Goal: Check status: Check status

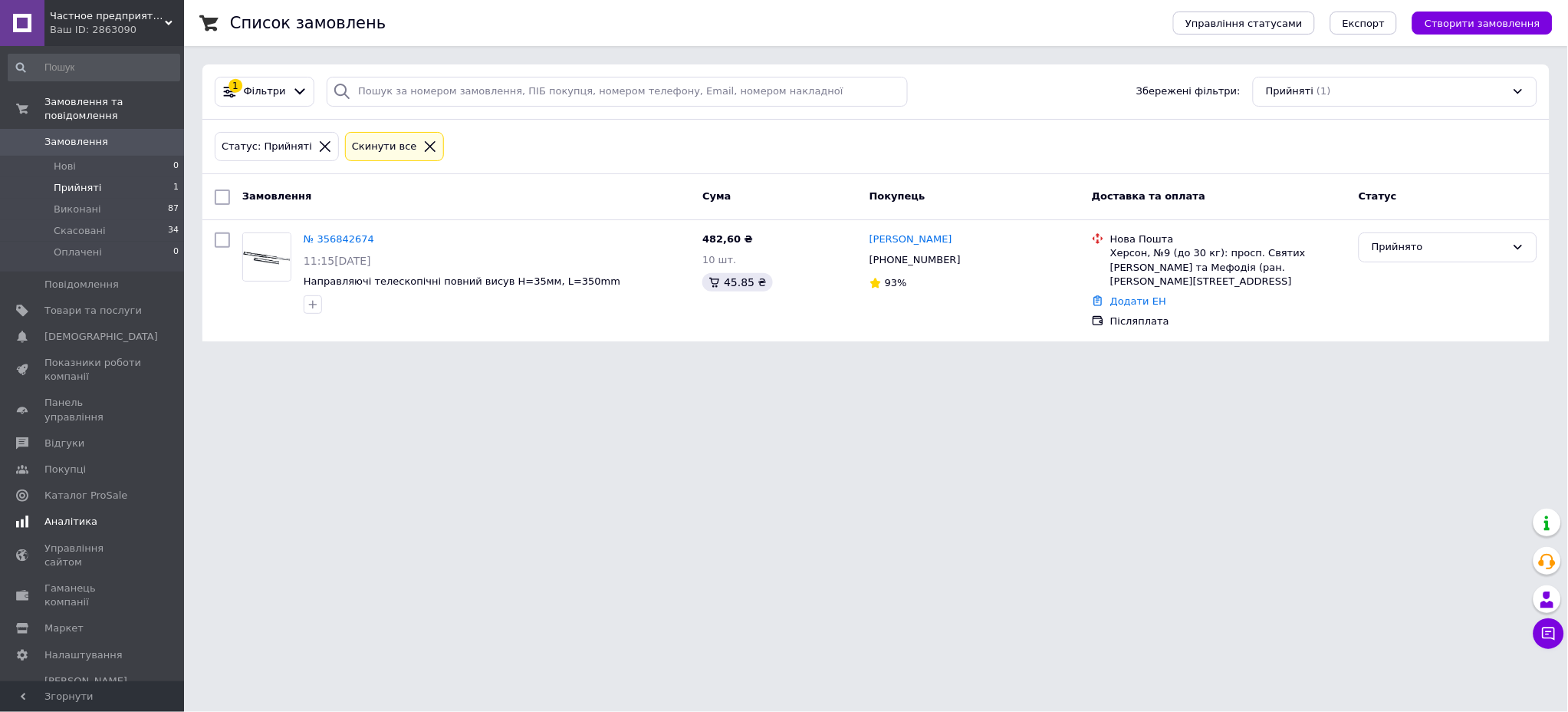
click at [79, 509] on link "Аналітика" at bounding box center [94, 522] width 188 height 26
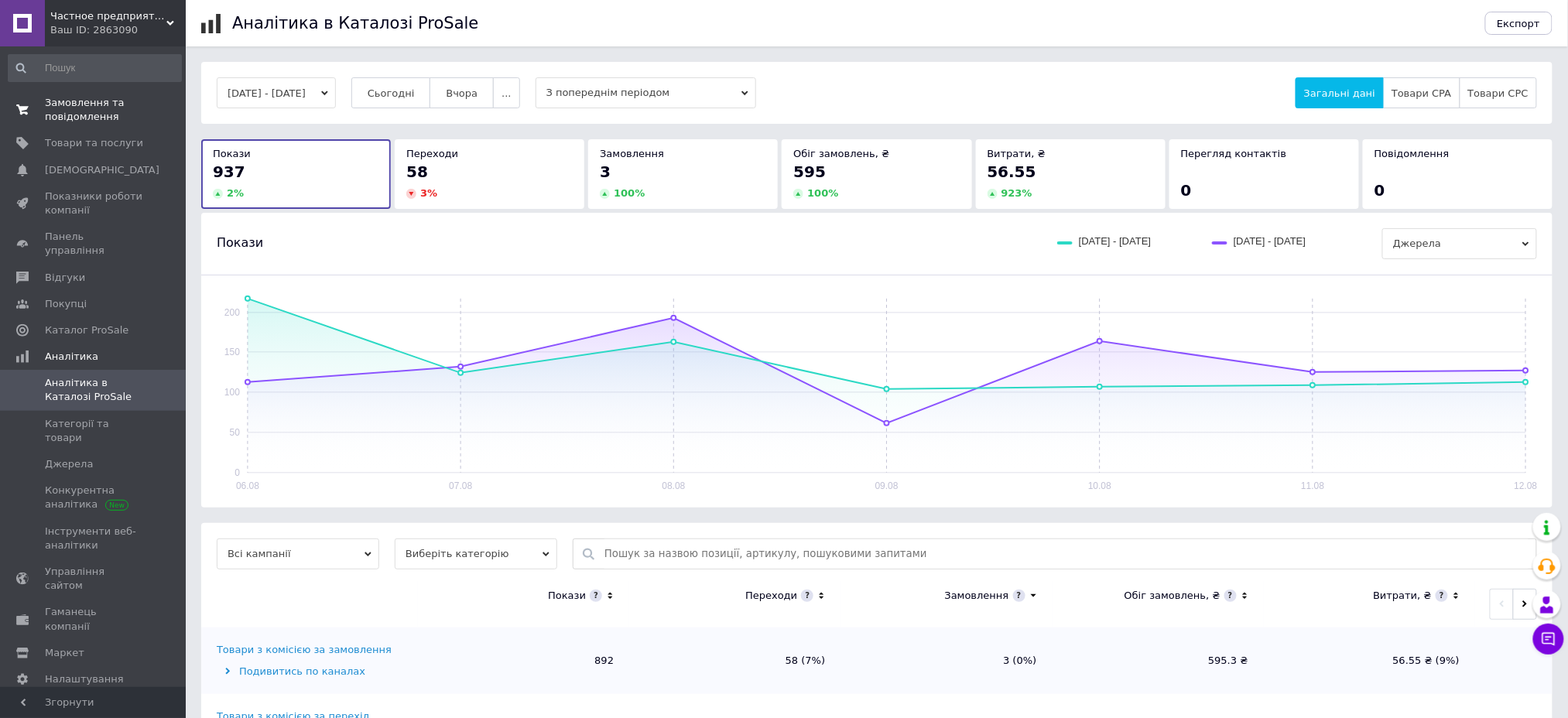
click at [109, 111] on span "Замовлення та повідомлення" at bounding box center [94, 110] width 99 height 27
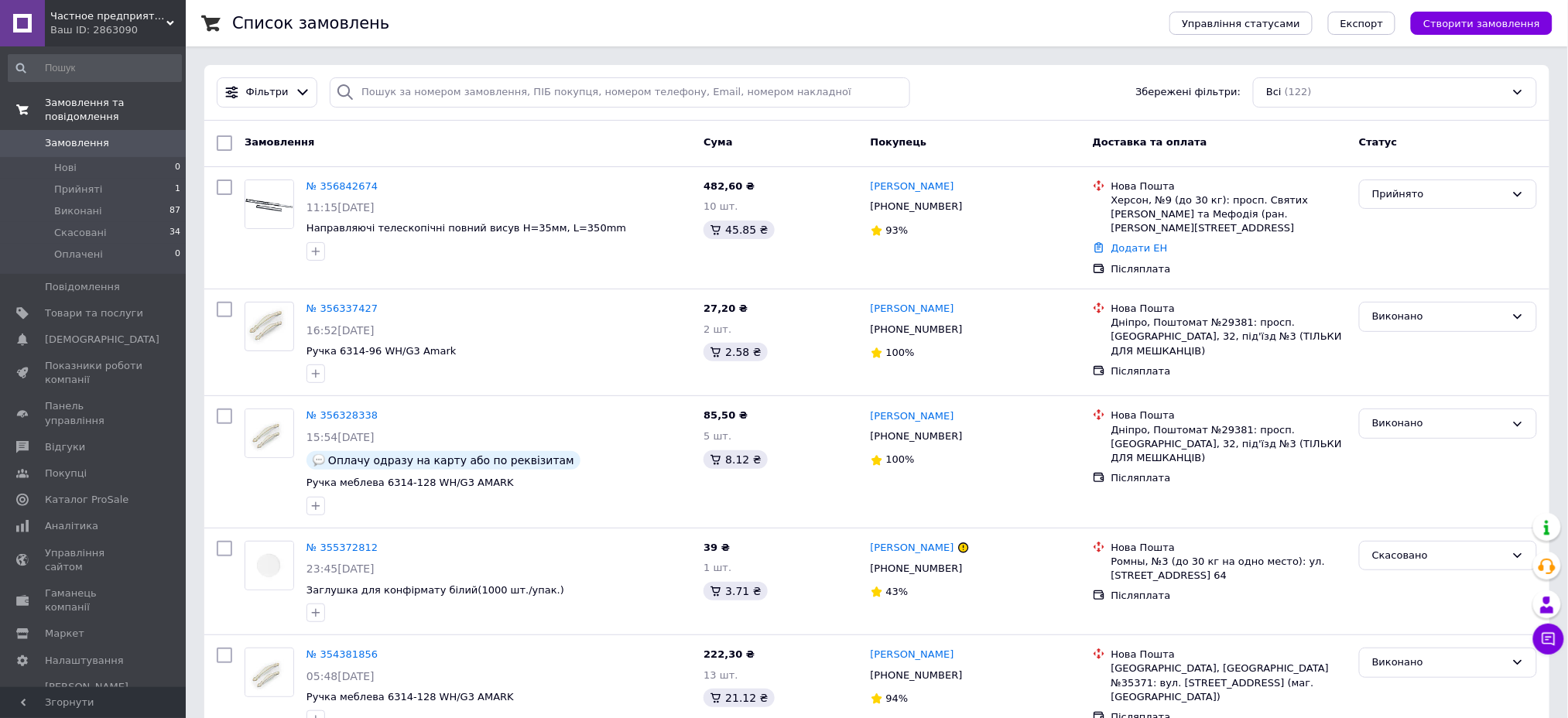
click at [56, 94] on link "Замовлення та повідомлення" at bounding box center [95, 110] width 190 height 40
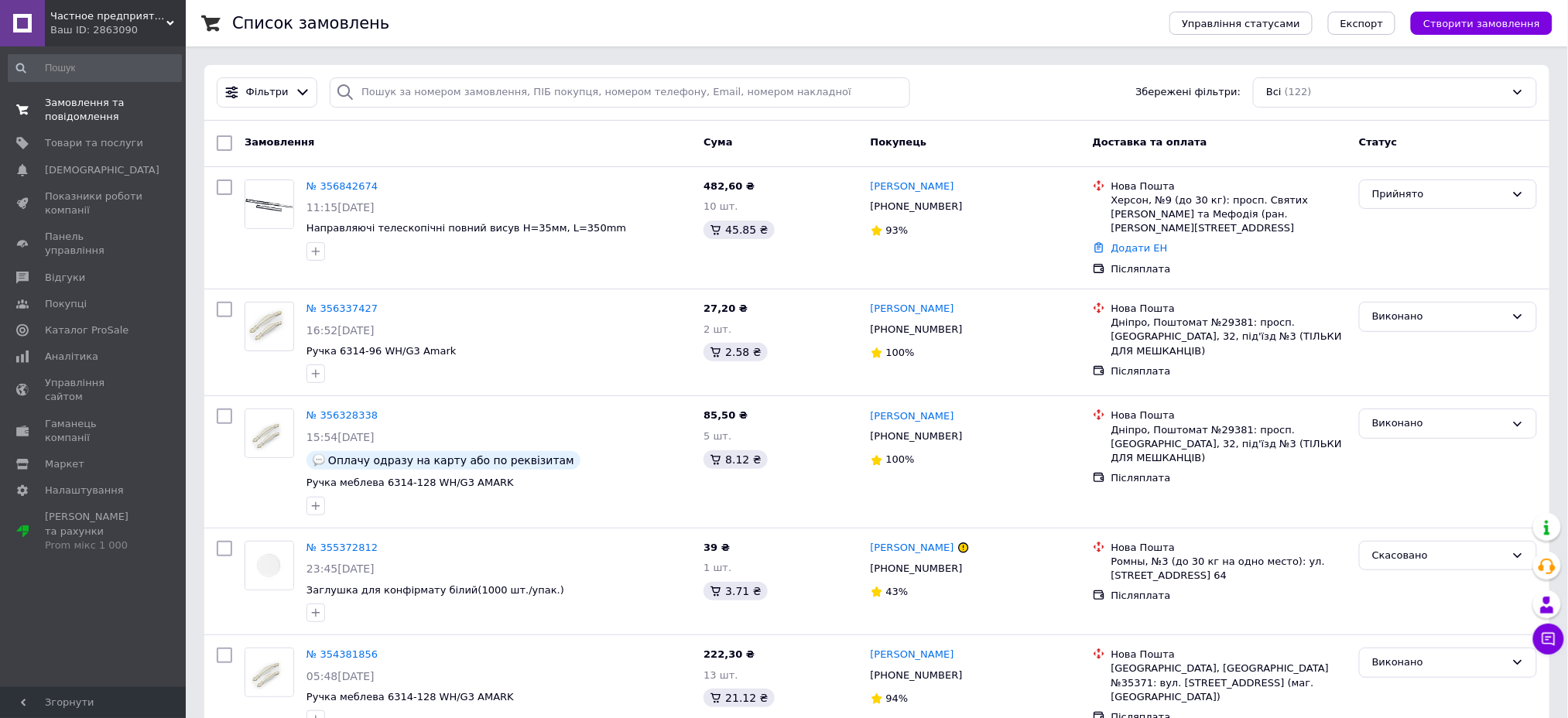
click at [69, 113] on span "Замовлення та повідомлення" at bounding box center [94, 110] width 99 height 27
